Goal: Task Accomplishment & Management: Manage account settings

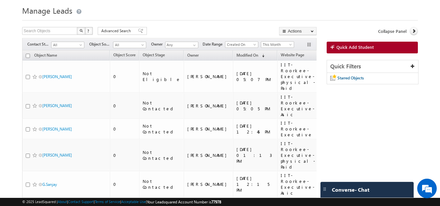
scroll to position [65, 0]
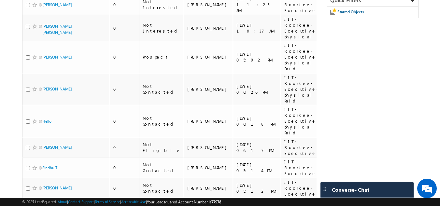
scroll to position [0, 0]
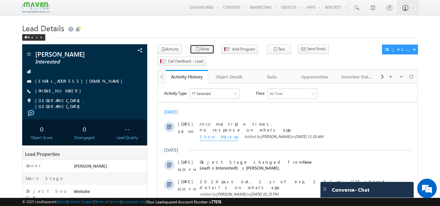
drag, startPoint x: 0, startPoint y: 0, endPoint x: 197, endPoint y: 51, distance: 203.8
click at [197, 51] on button "Note" at bounding box center [202, 49] width 24 height 9
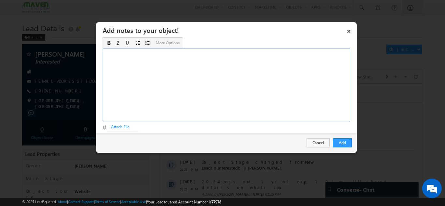
click at [187, 101] on div "Rich Text Editor, Description-inline-editor-div" at bounding box center [226, 84] width 247 height 73
click at [338, 142] on button "Add" at bounding box center [342, 142] width 19 height 9
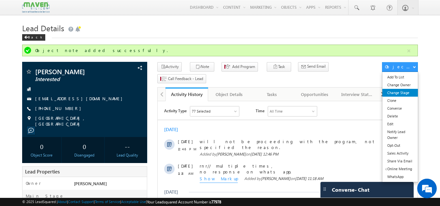
click at [397, 93] on link "Change Stage" at bounding box center [399, 93] width 35 height 8
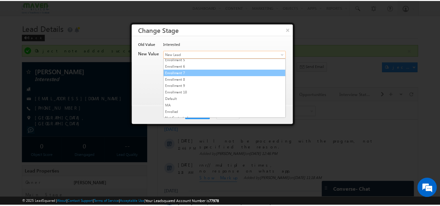
scroll to position [130, 0]
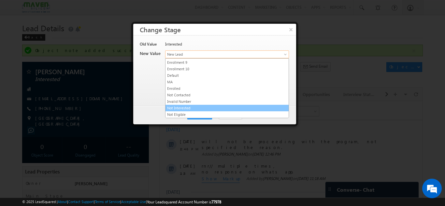
click at [186, 108] on link "Not Interested" at bounding box center [226, 108] width 123 height 6
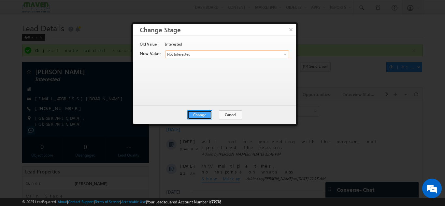
click at [195, 114] on button "Change" at bounding box center [199, 114] width 25 height 9
